Goal: Navigation & Orientation: Find specific page/section

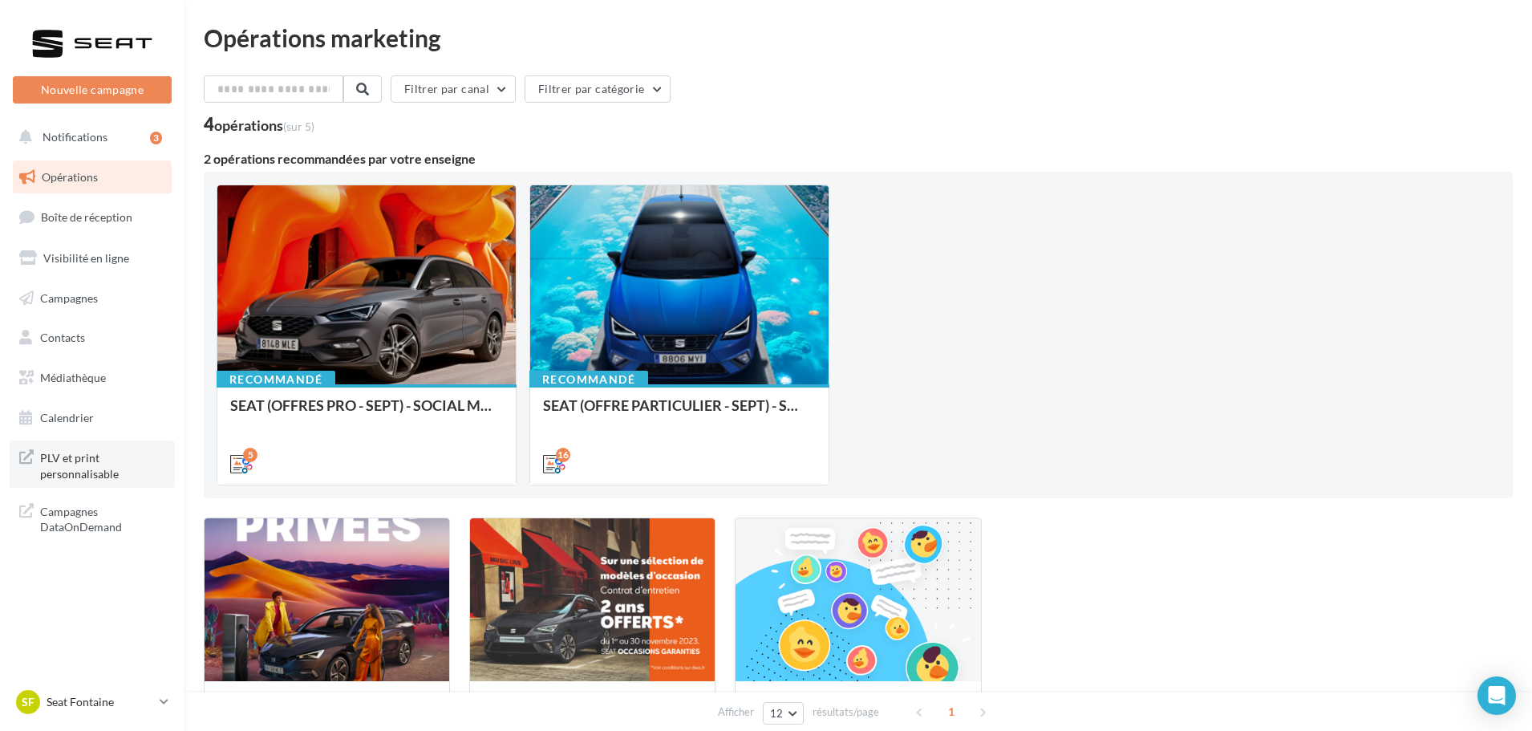
click at [108, 481] on link "PLV et print personnalisable" at bounding box center [92, 463] width 165 height 47
click at [123, 140] on button "Notifications 3" at bounding box center [89, 137] width 159 height 34
